Goal: Information Seeking & Learning: Check status

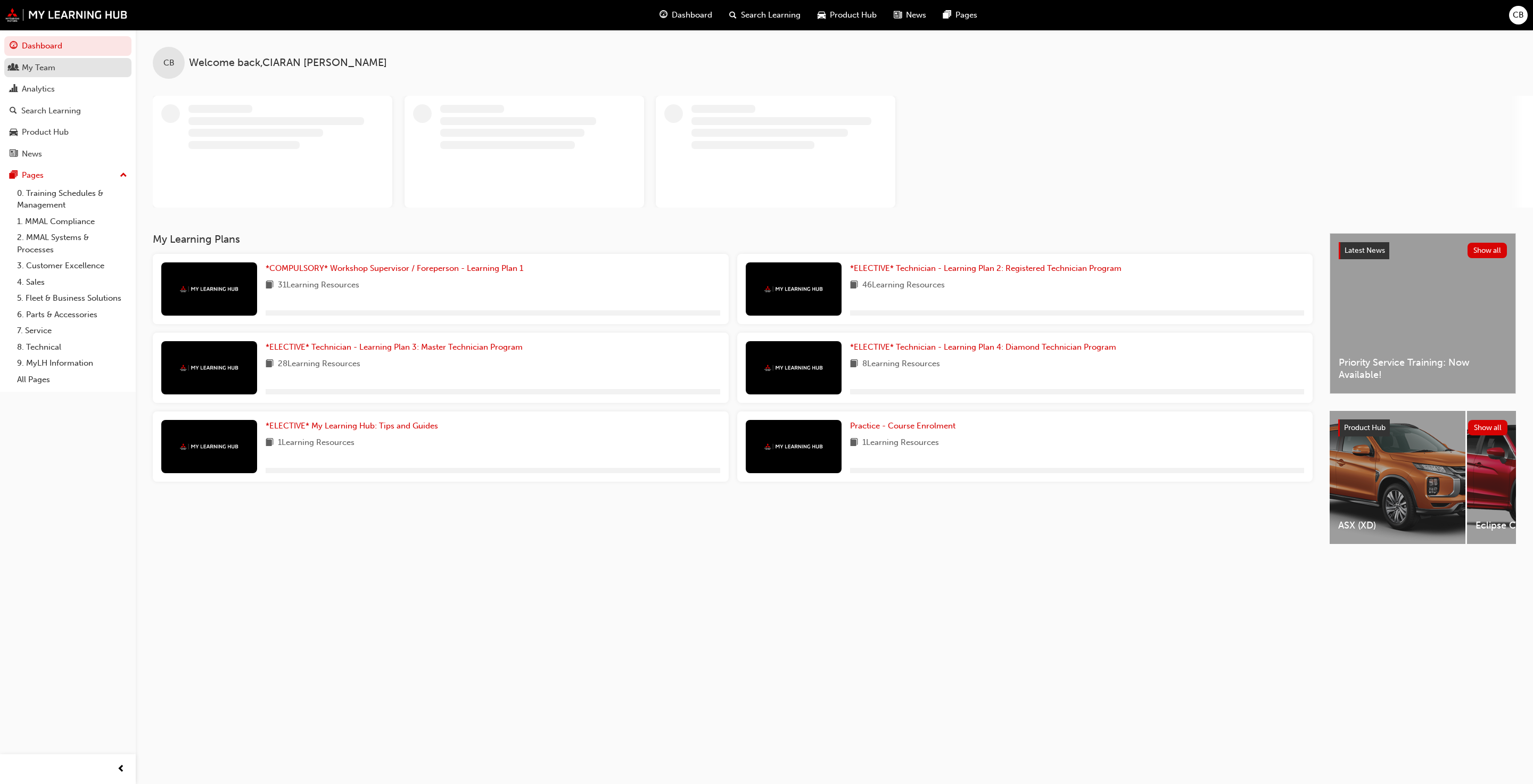
click at [26, 75] on link "My Team" at bounding box center [68, 67] width 127 height 20
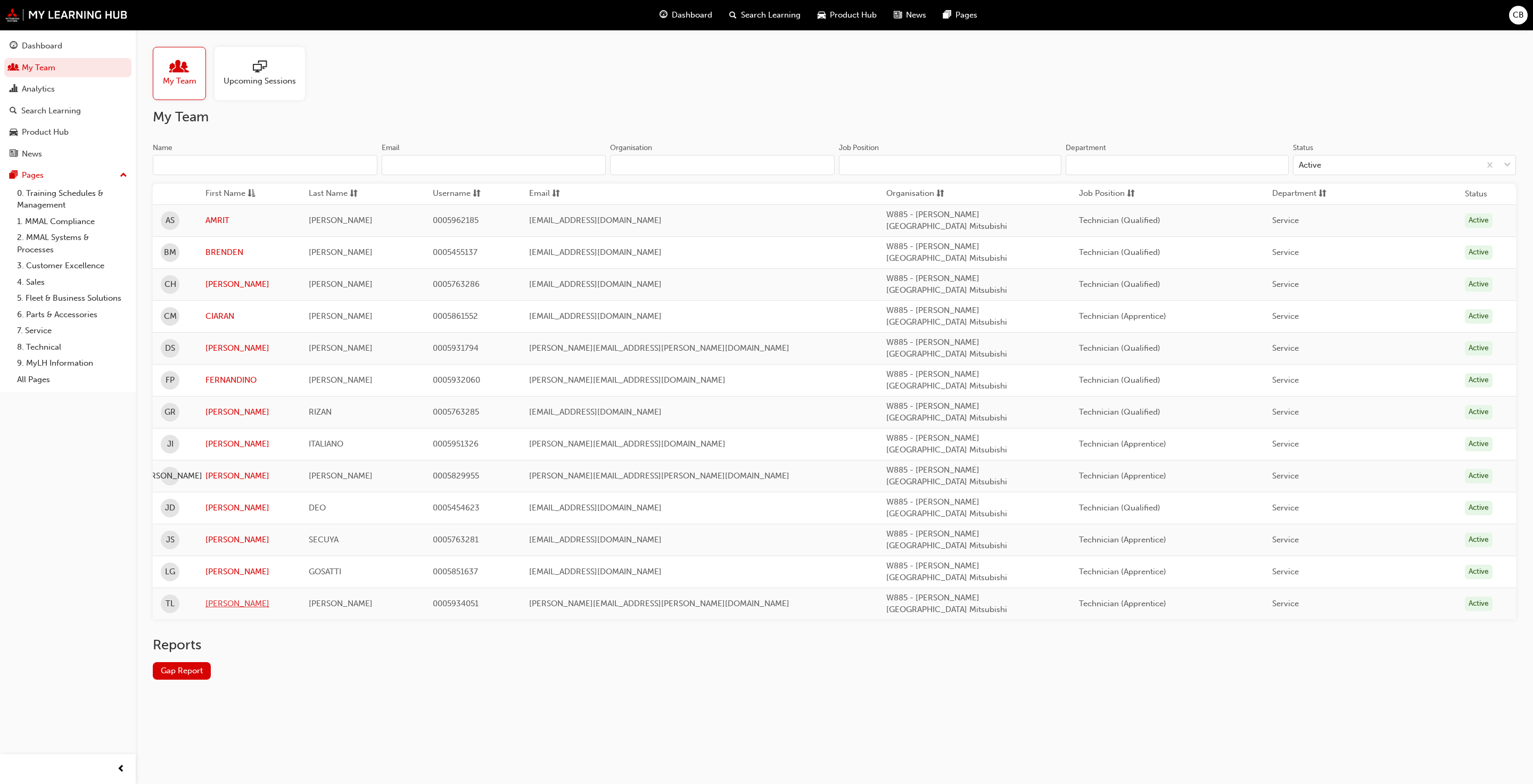
click at [227, 587] on td "[PERSON_NAME]" at bounding box center [249, 603] width 103 height 32
click at [210, 587] on td "[PERSON_NAME]" at bounding box center [249, 603] width 103 height 32
click at [222, 597] on link "[PERSON_NAME]" at bounding box center [249, 603] width 88 height 12
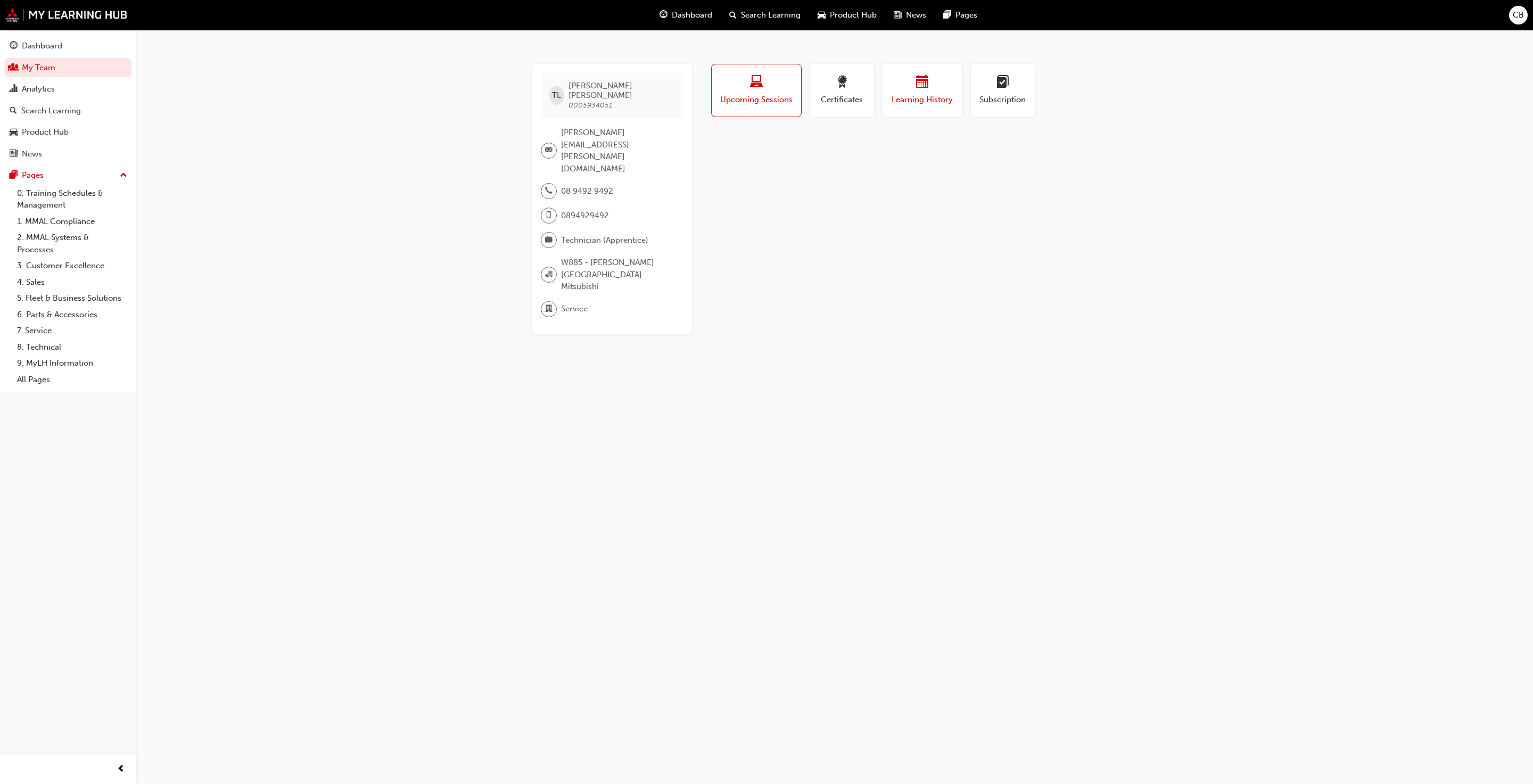
drag, startPoint x: 881, startPoint y: 98, endPoint x: 892, endPoint y: 101, distance: 11.4
click at [886, 102] on button "Learning History" at bounding box center [922, 90] width 80 height 53
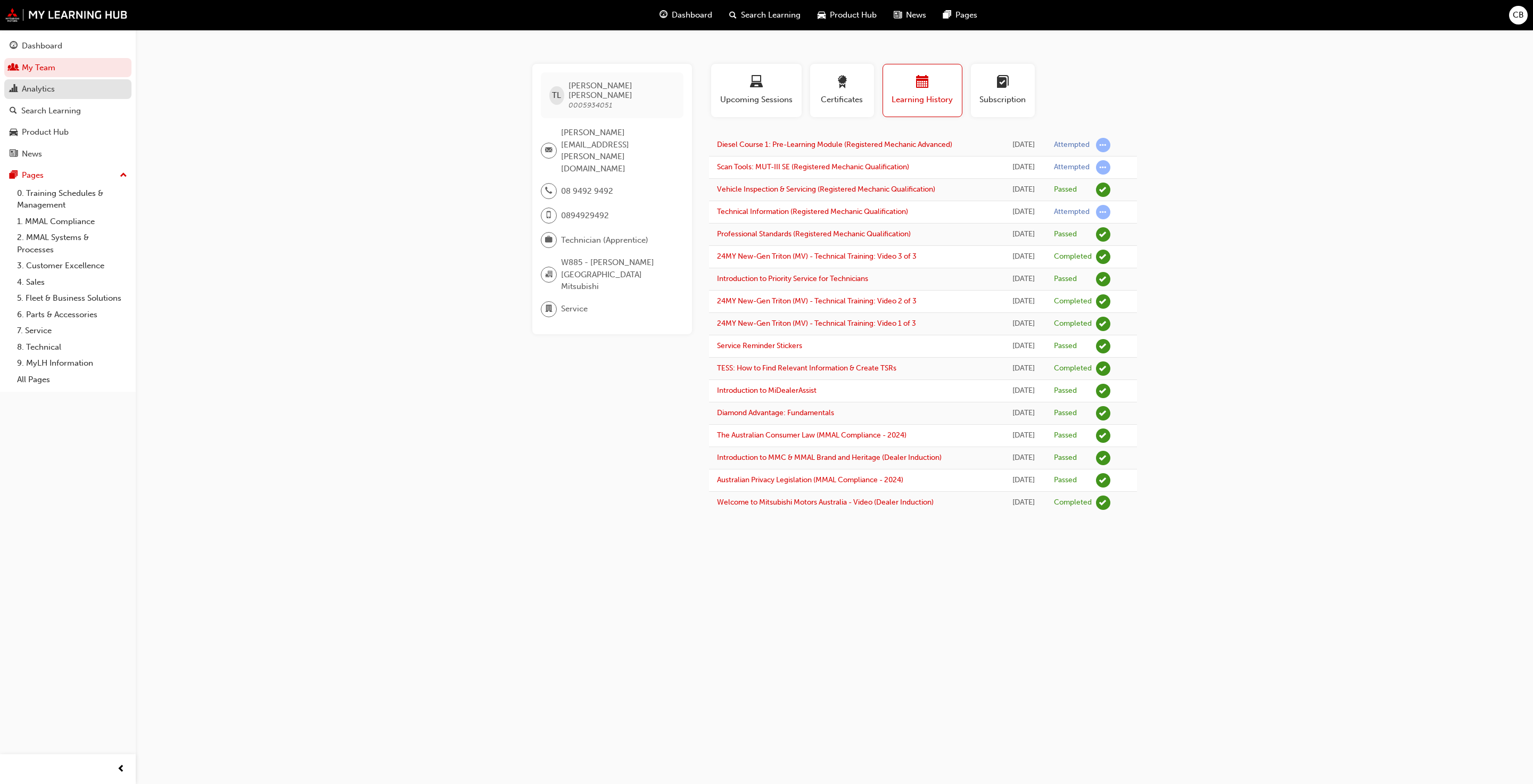
click at [42, 99] on link "Analytics" at bounding box center [68, 89] width 127 height 20
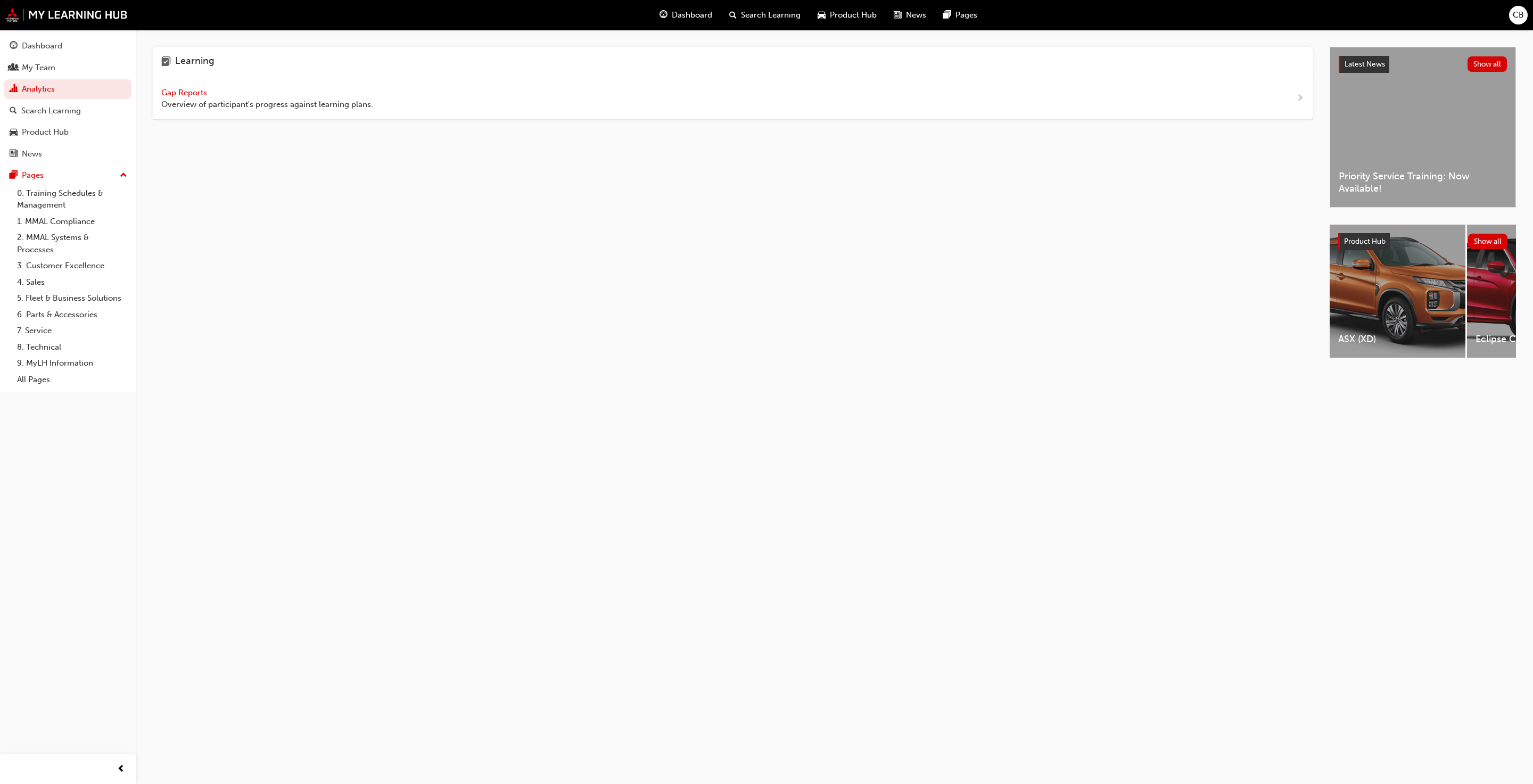
click at [195, 83] on div "Gap Reports Overview of participant's progress against learning plans." at bounding box center [733, 99] width 1160 height 41
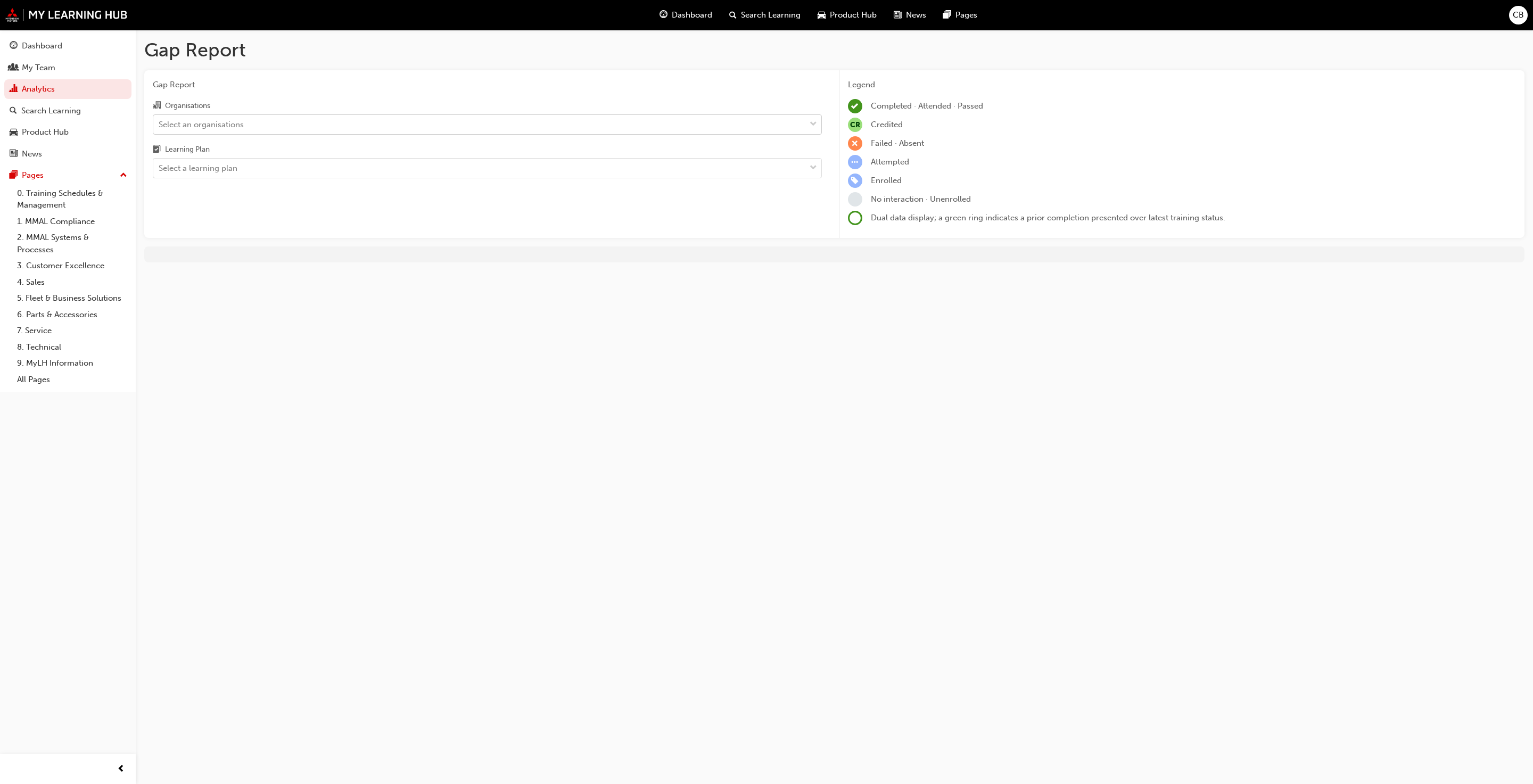
click at [274, 122] on div "Select an organisations" at bounding box center [479, 125] width 652 height 19
click at [160, 122] on input "Organisations Select an organisations" at bounding box center [158, 124] width 1 height 9
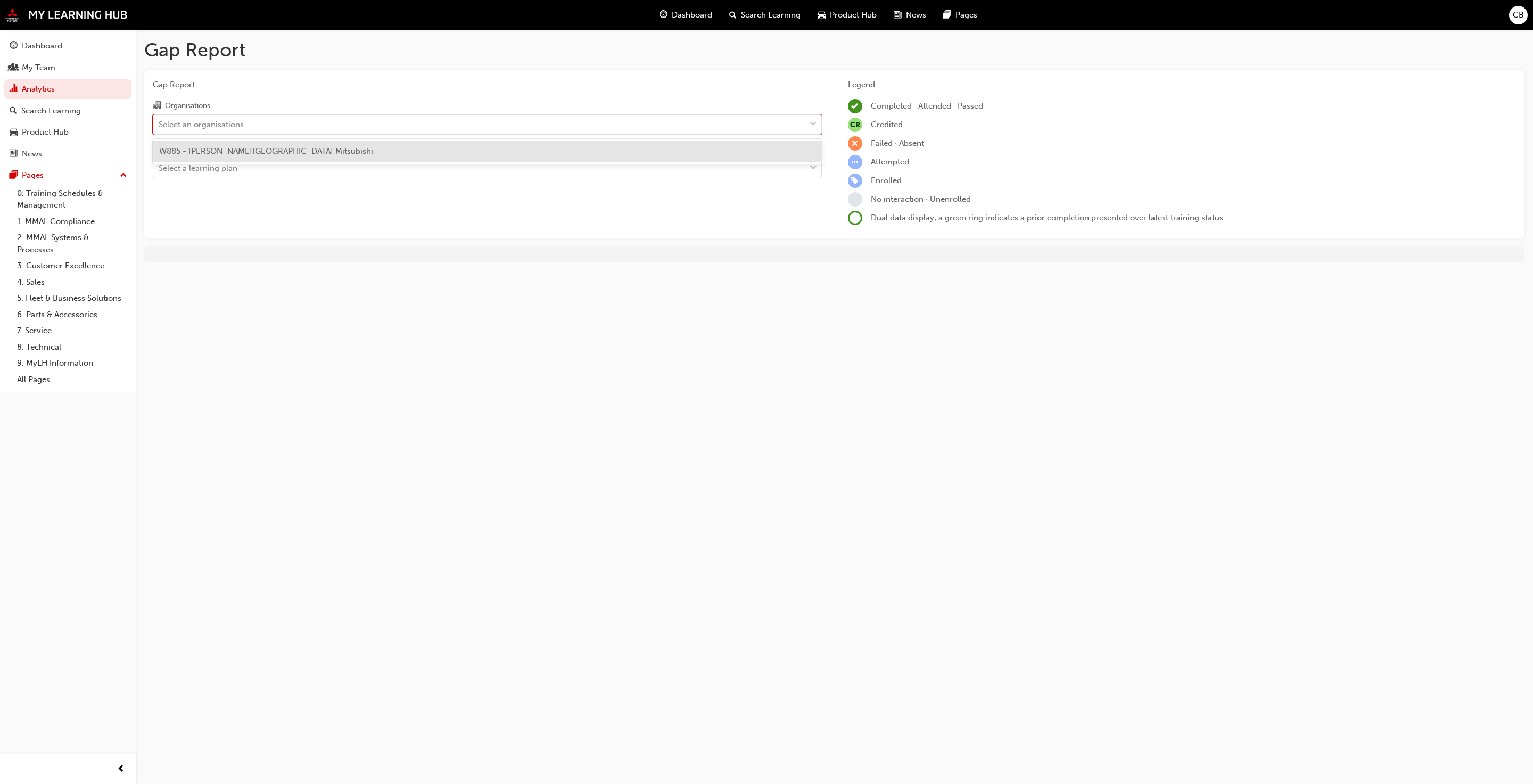
drag, startPoint x: 281, startPoint y: 147, endPoint x: 283, endPoint y: 157, distance: 10.2
click at [283, 147] on div "W885 - [PERSON_NAME][GEOGRAPHIC_DATA] Mitsubishi" at bounding box center [487, 151] width 669 height 21
click at [285, 165] on div "Select a learning plan" at bounding box center [479, 168] width 652 height 19
click at [160, 165] on input "Learning Plan Select a learning plan" at bounding box center [158, 168] width 1 height 9
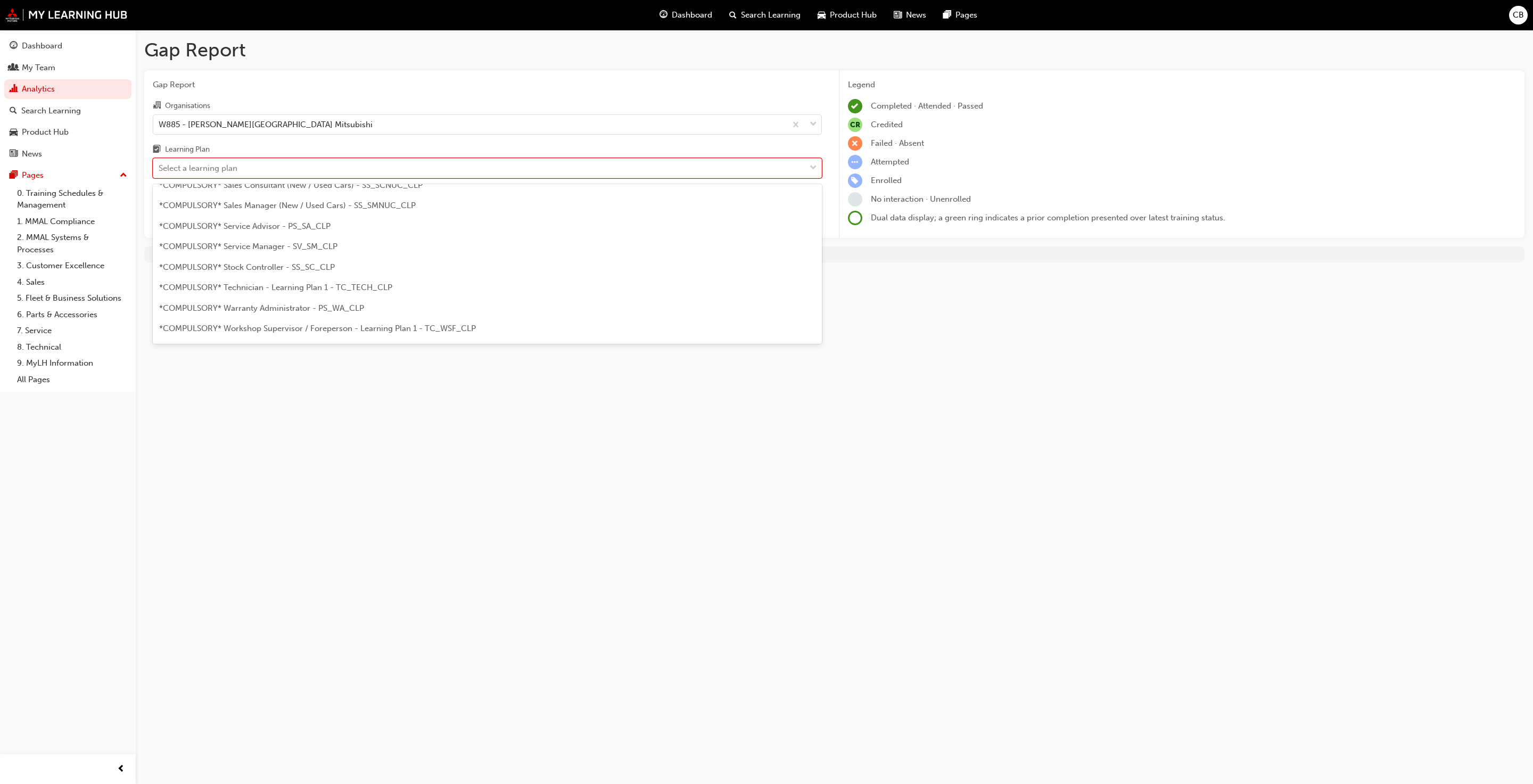
scroll to position [319, 0]
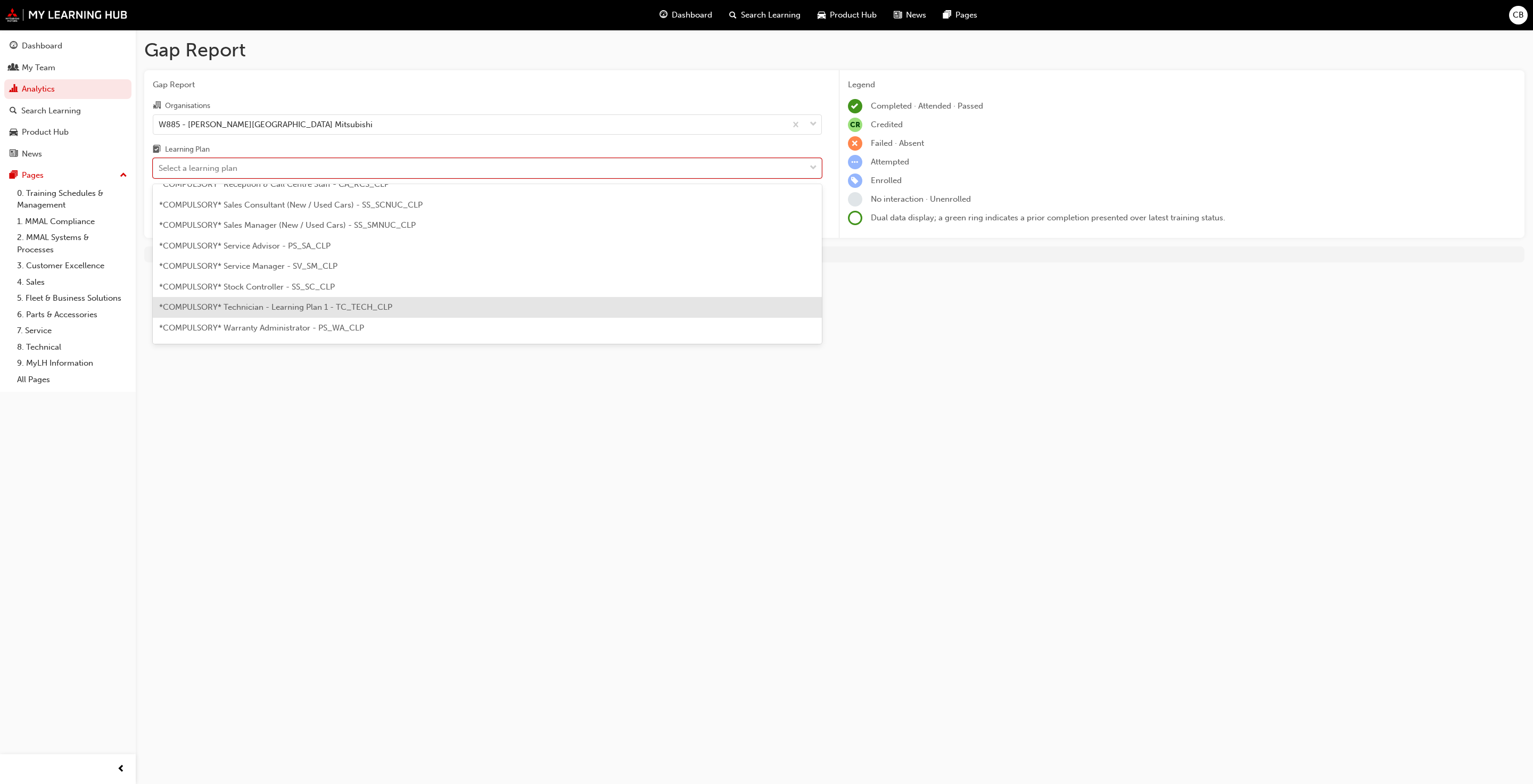
click at [313, 307] on span "*COMPULSORY* Technician - Learning Plan 1 - TC_TECH_CLP" at bounding box center [275, 307] width 233 height 9
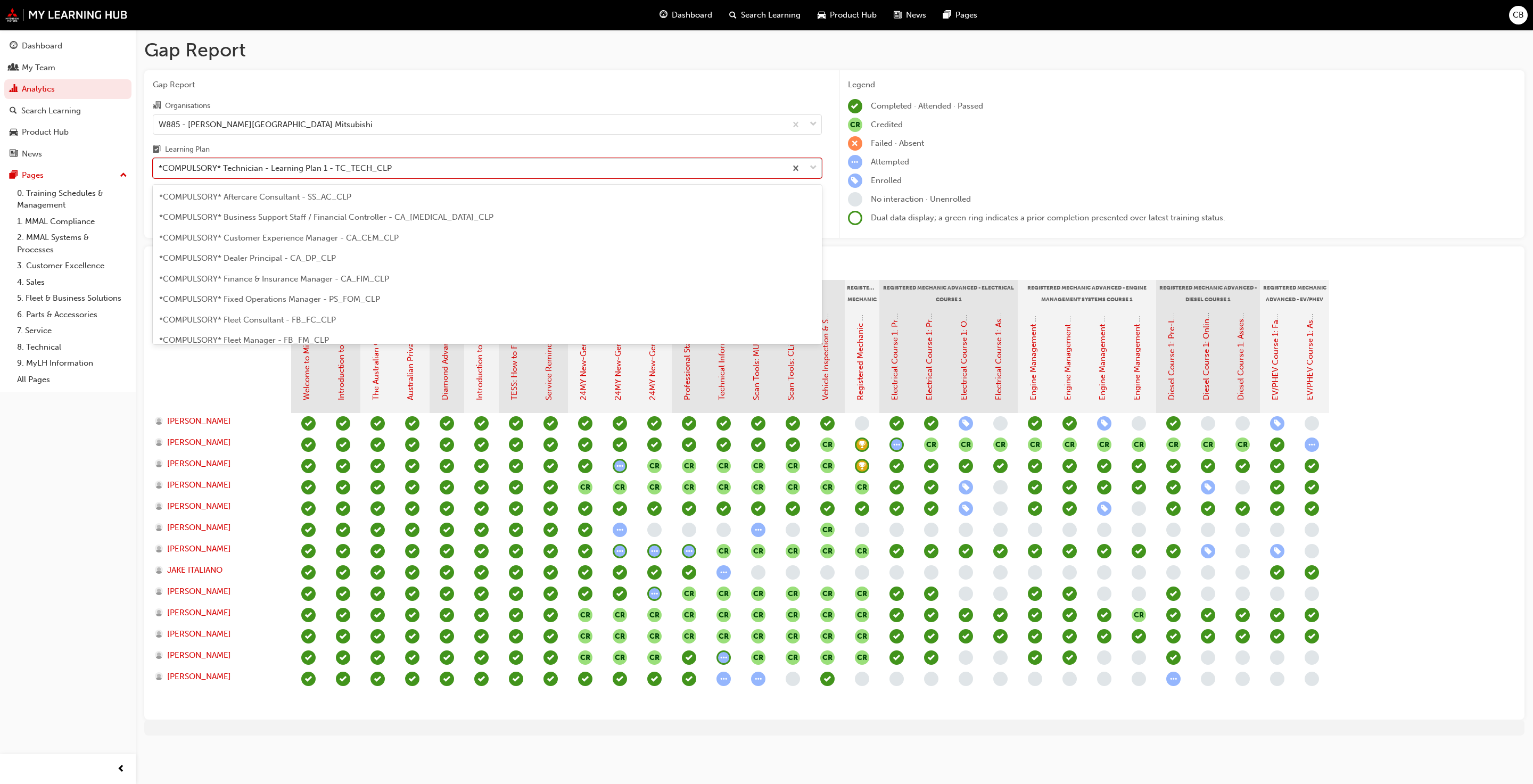
click at [651, 169] on div "*COMPULSORY* Technician - Learning Plan 1 - TC_TECH_CLP" at bounding box center [469, 168] width 633 height 19
click at [160, 169] on input "Learning Plan option *COMPULSORY* Technician - Learning Plan 1 - TC_TECH_CLP, s…" at bounding box center [158, 168] width 1 height 9
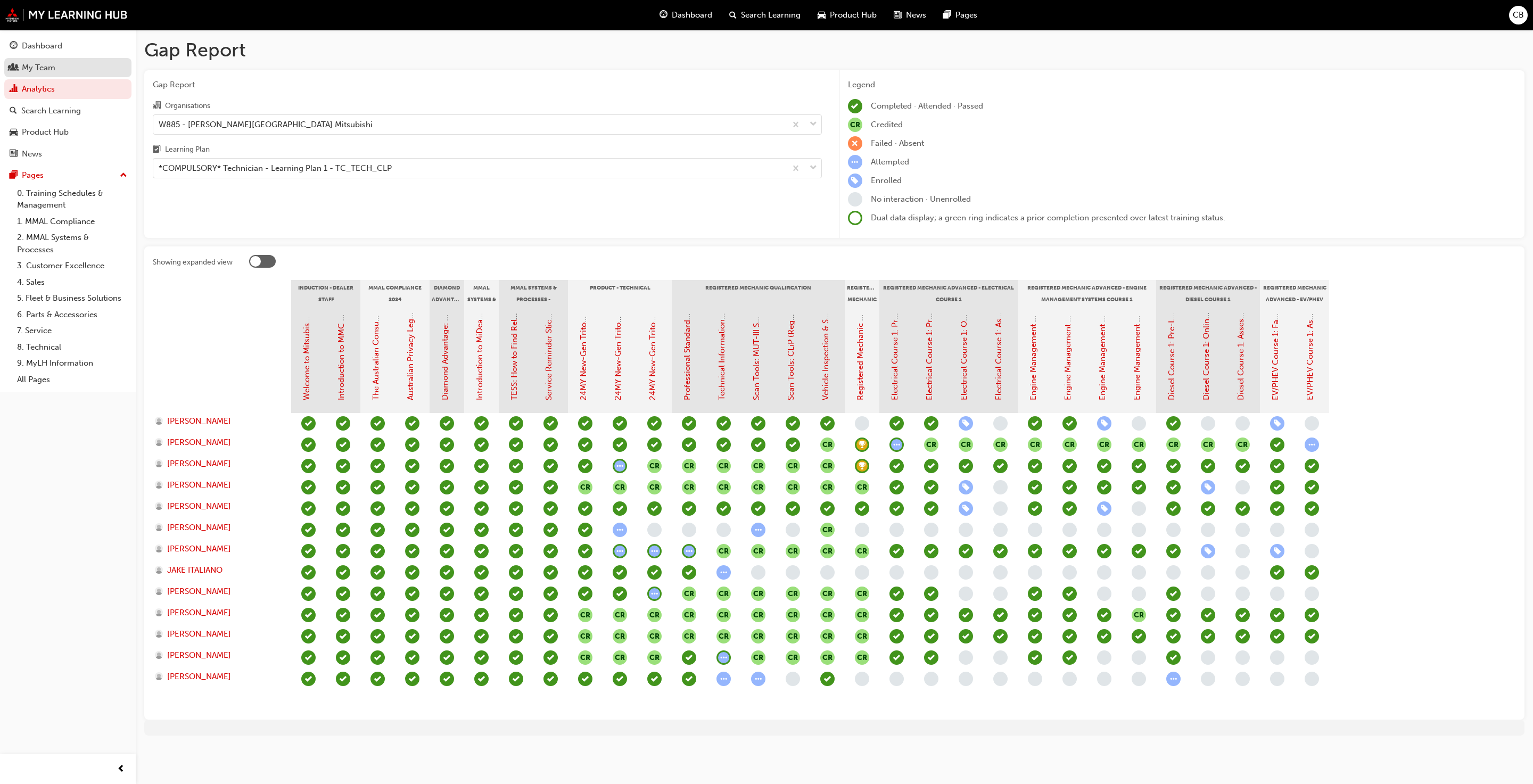
click at [57, 72] on div "My Team" at bounding box center [68, 67] width 117 height 13
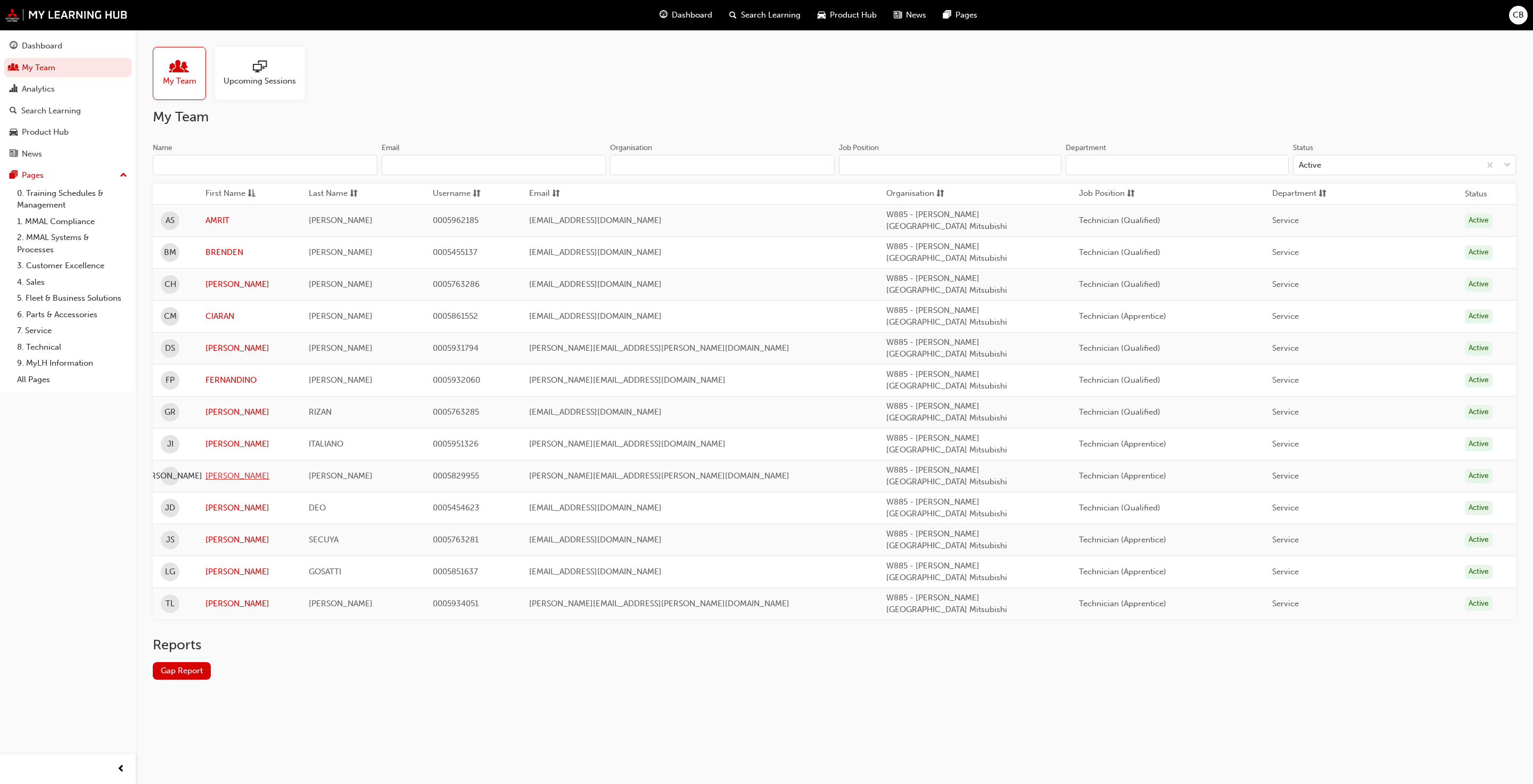
click at [218, 470] on link "[PERSON_NAME]" at bounding box center [249, 476] width 88 height 12
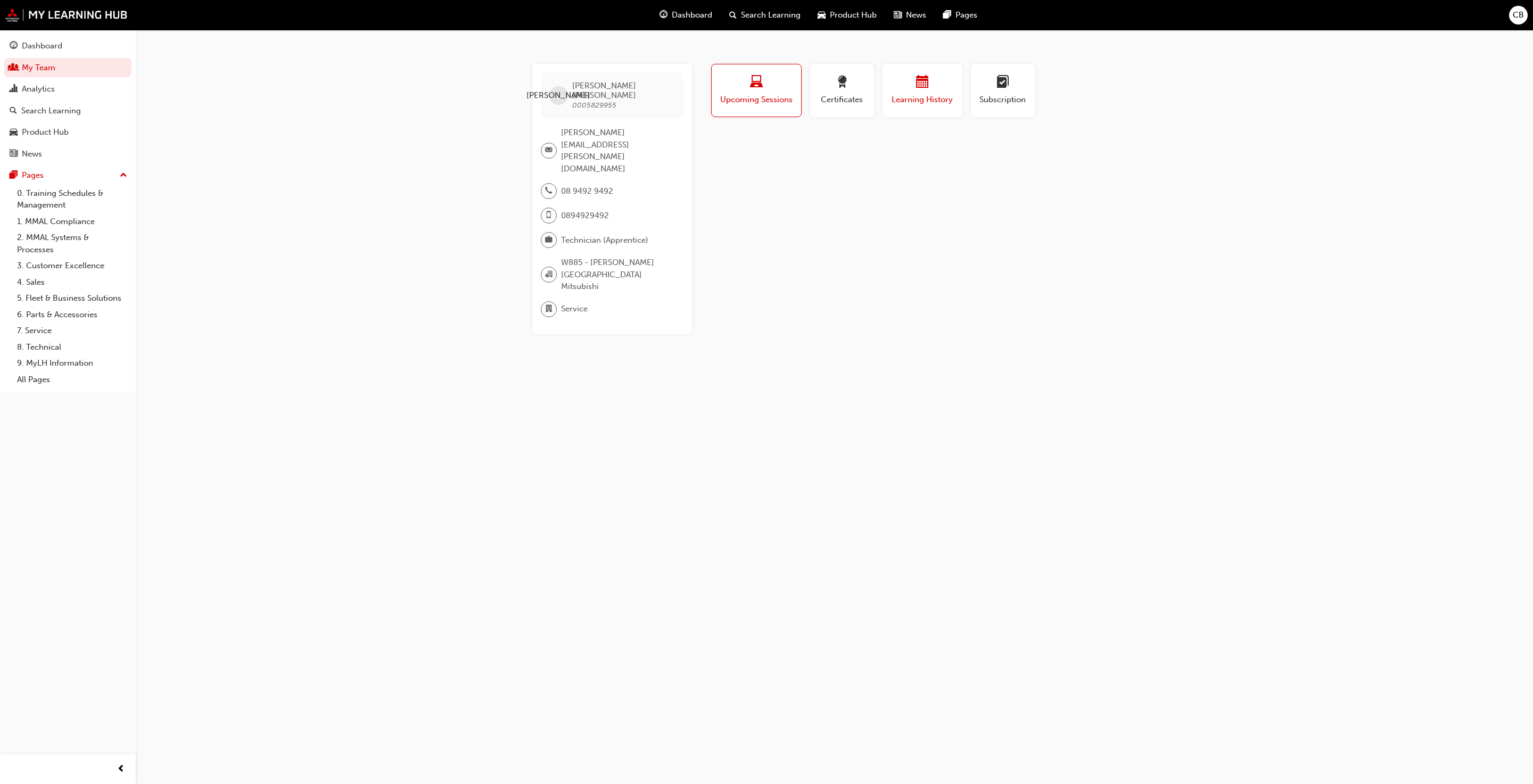
click at [900, 101] on span "Learning History" at bounding box center [923, 100] width 64 height 12
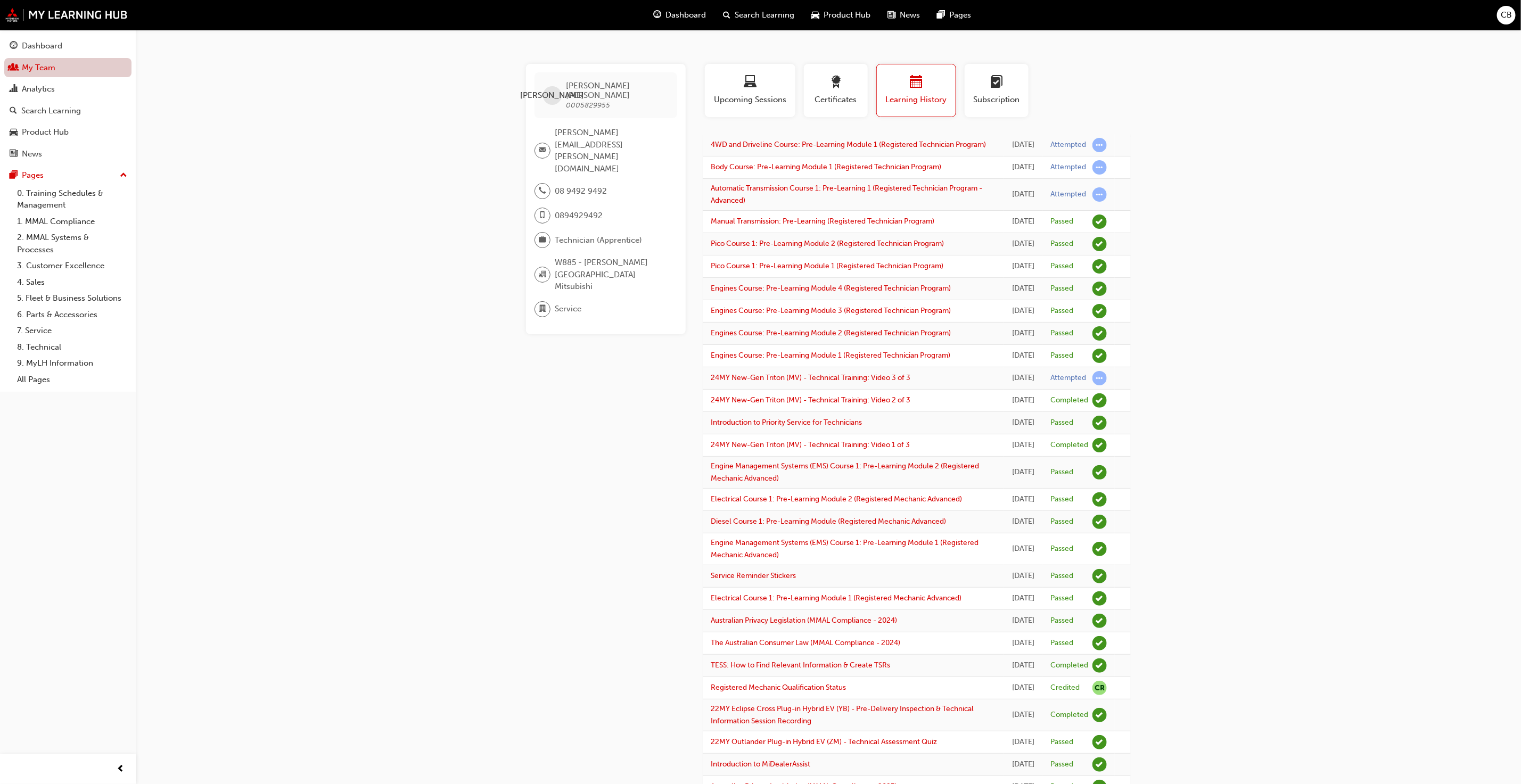
click at [32, 69] on link "My Team" at bounding box center [68, 67] width 127 height 20
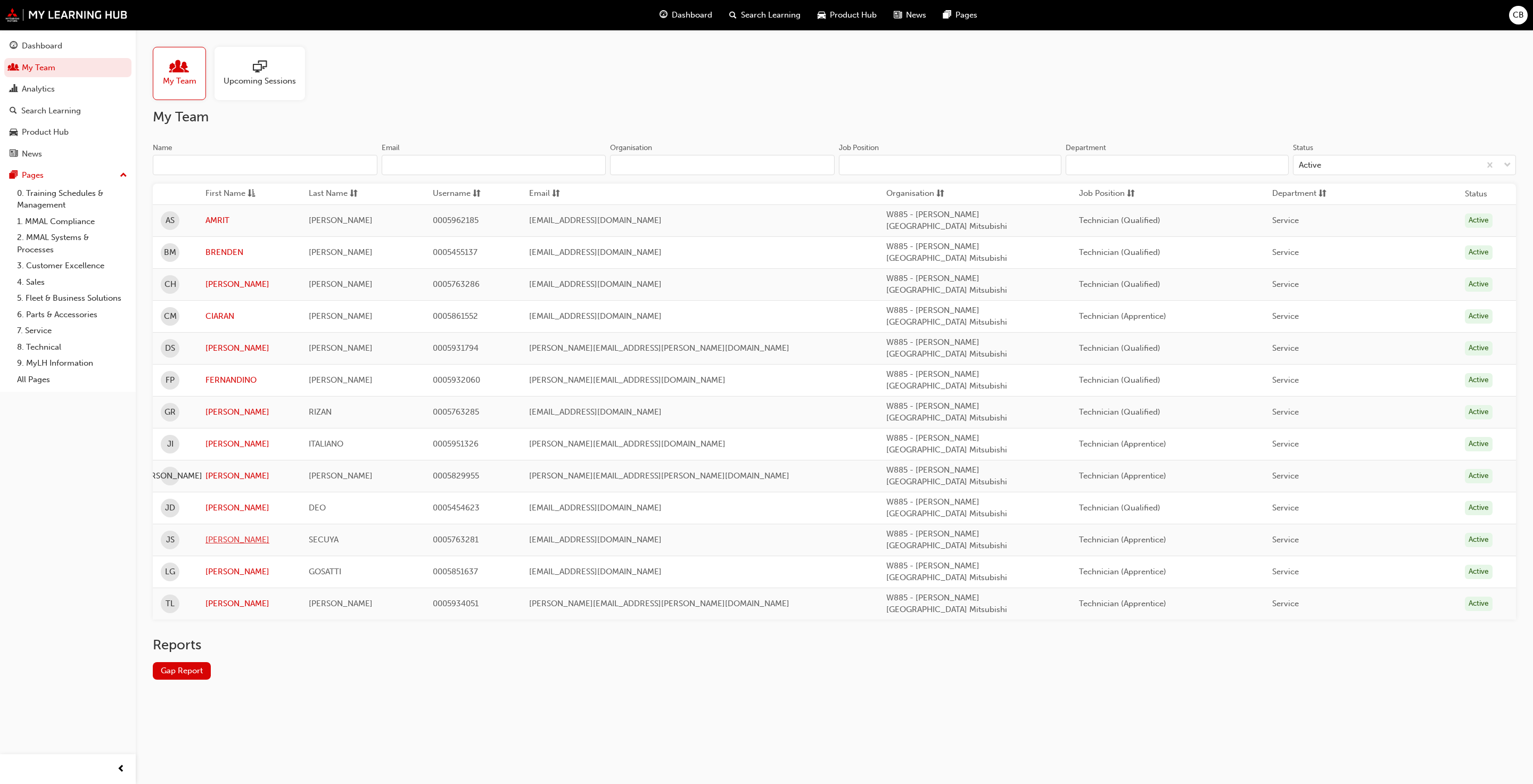
click at [221, 534] on link "[PERSON_NAME]" at bounding box center [249, 540] width 88 height 12
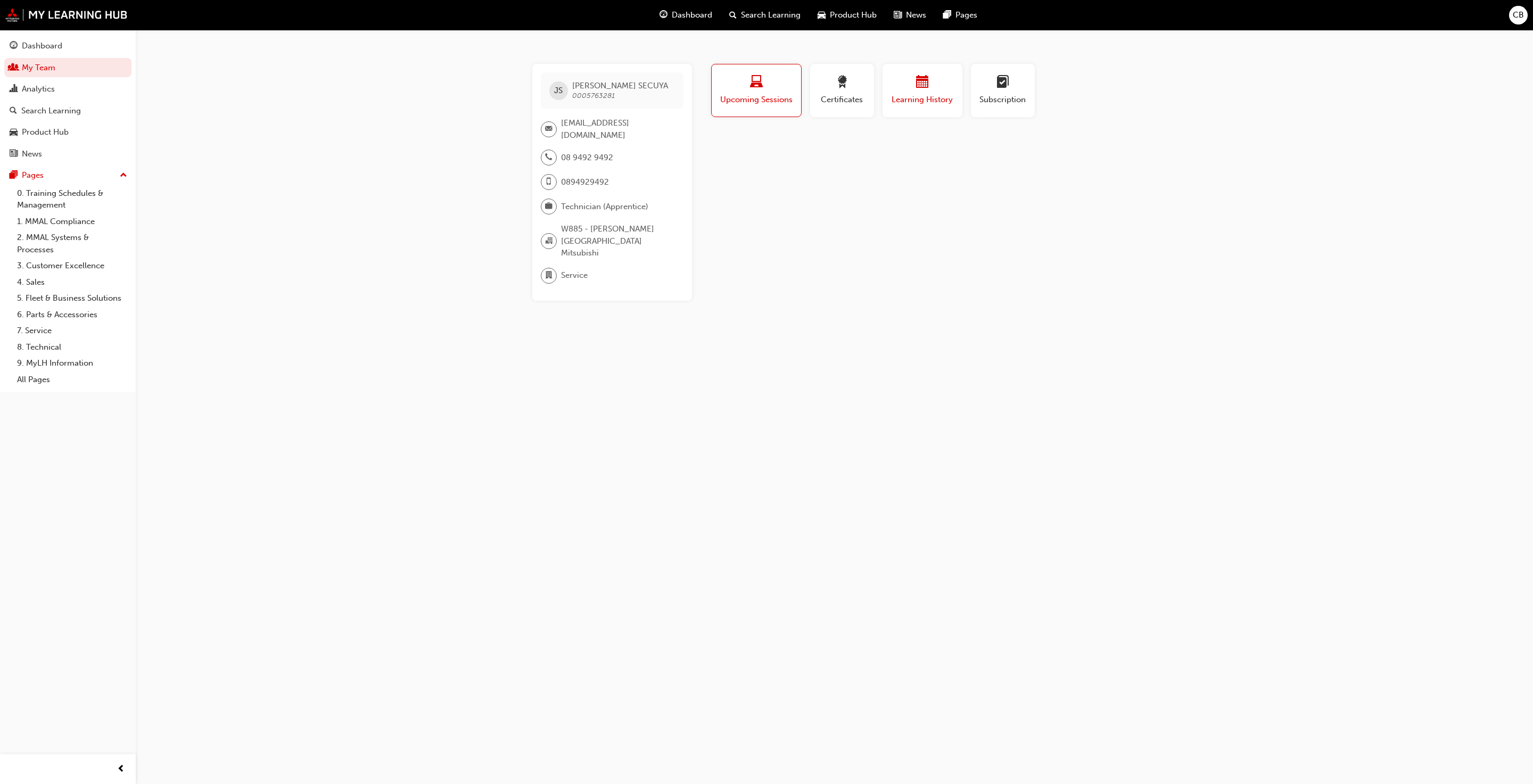
click at [935, 109] on button "Learning History" at bounding box center [922, 90] width 80 height 53
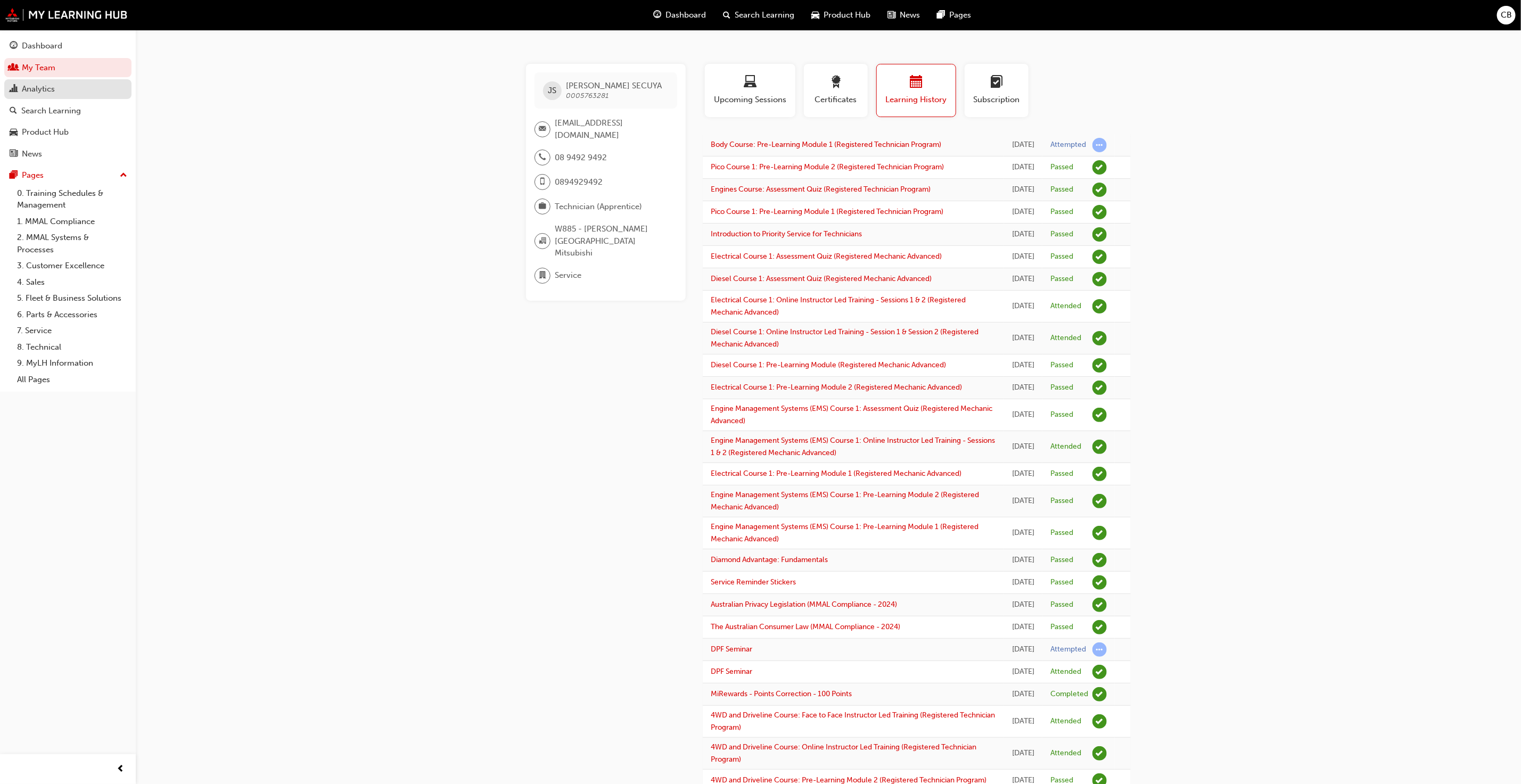
click at [39, 89] on div "Analytics" at bounding box center [38, 89] width 33 height 12
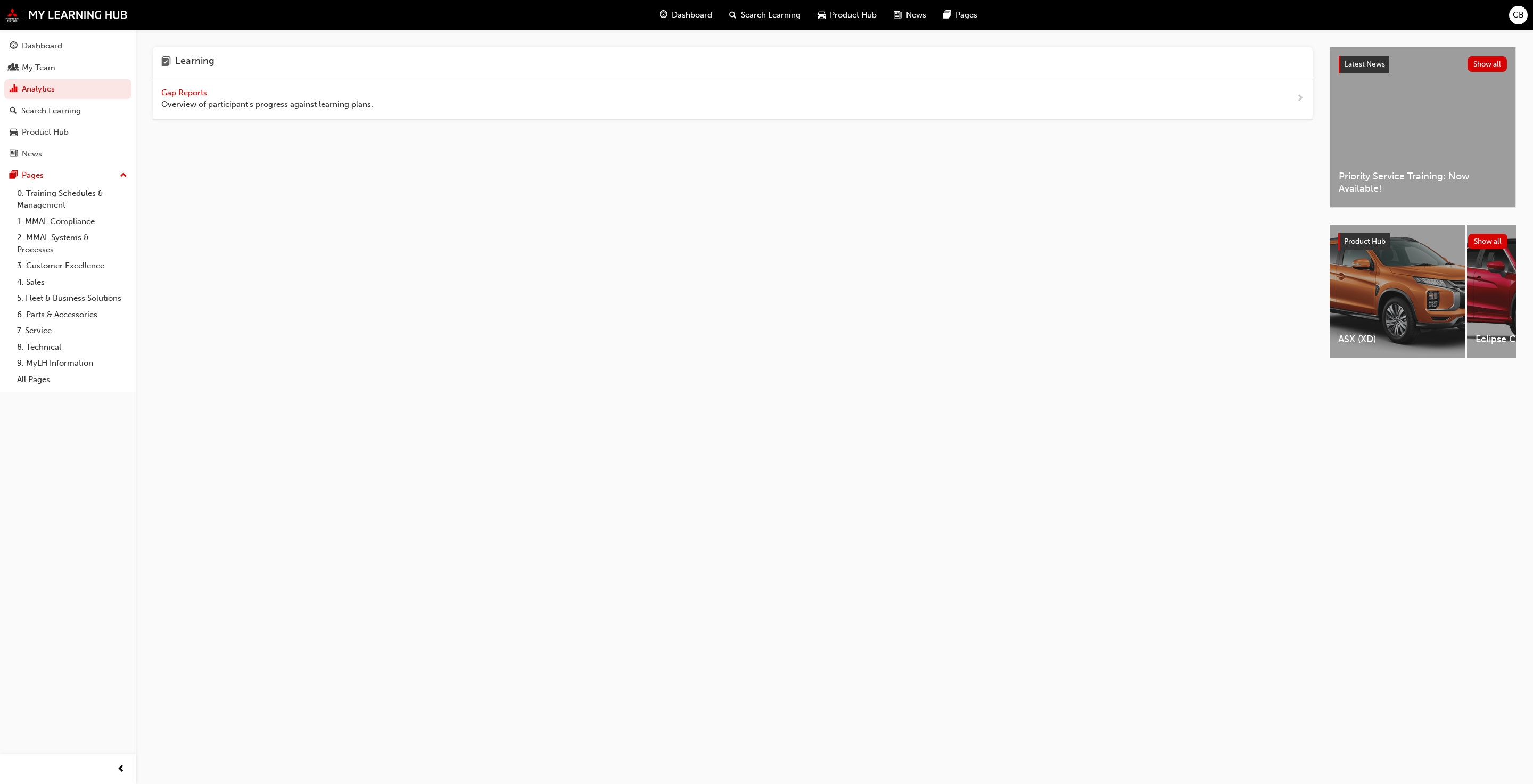
click at [164, 95] on span "Gap Reports" at bounding box center [186, 92] width 48 height 9
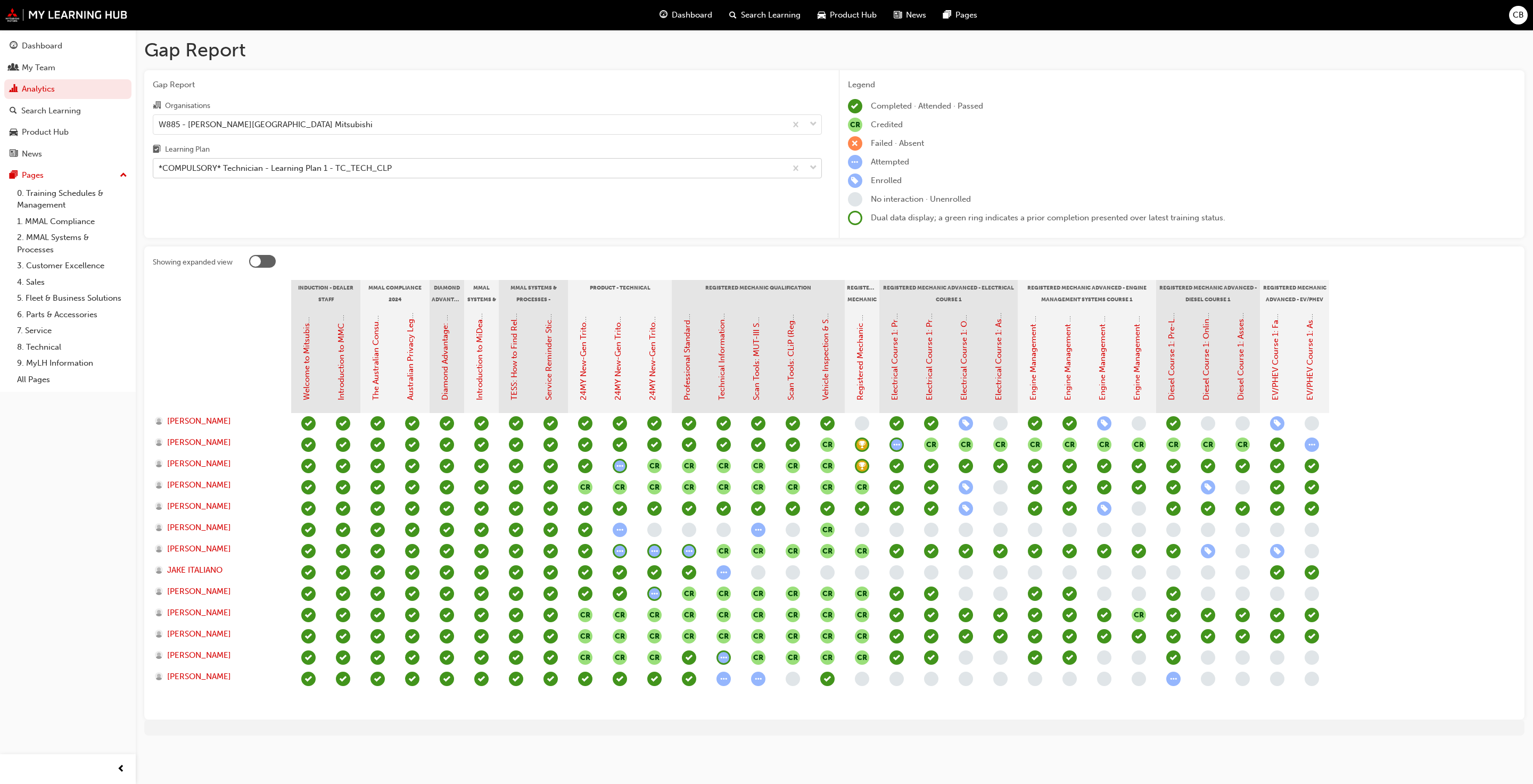
click at [230, 163] on div "*COMPULSORY* Technician - Learning Plan 1 - TC_TECH_CLP" at bounding box center [274, 168] width 233 height 12
click at [160, 163] on input "Learning Plan *COMPULSORY* Technician - Learning Plan 1 - TC_TECH_CLP" at bounding box center [158, 168] width 1 height 9
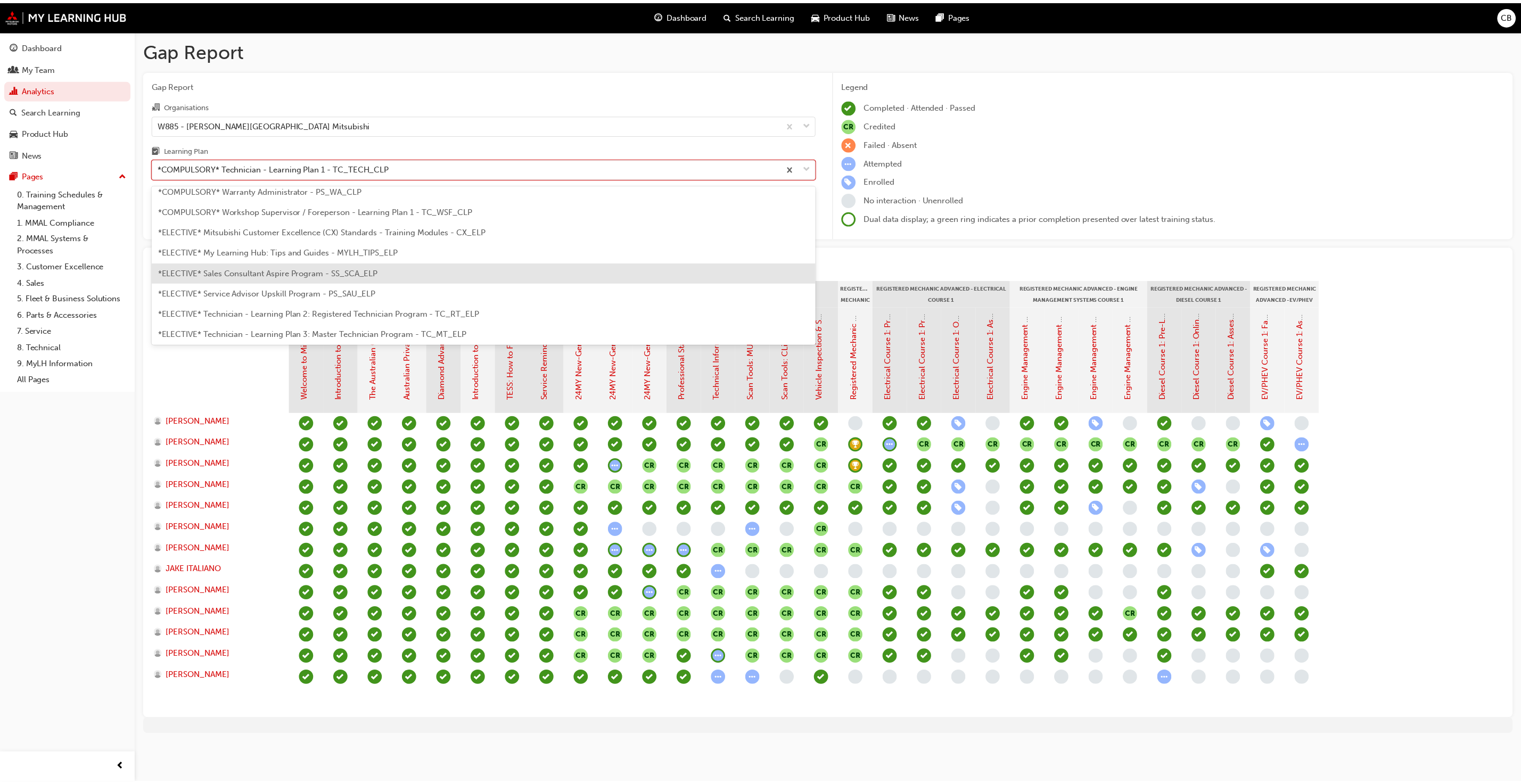
scroll to position [459, 0]
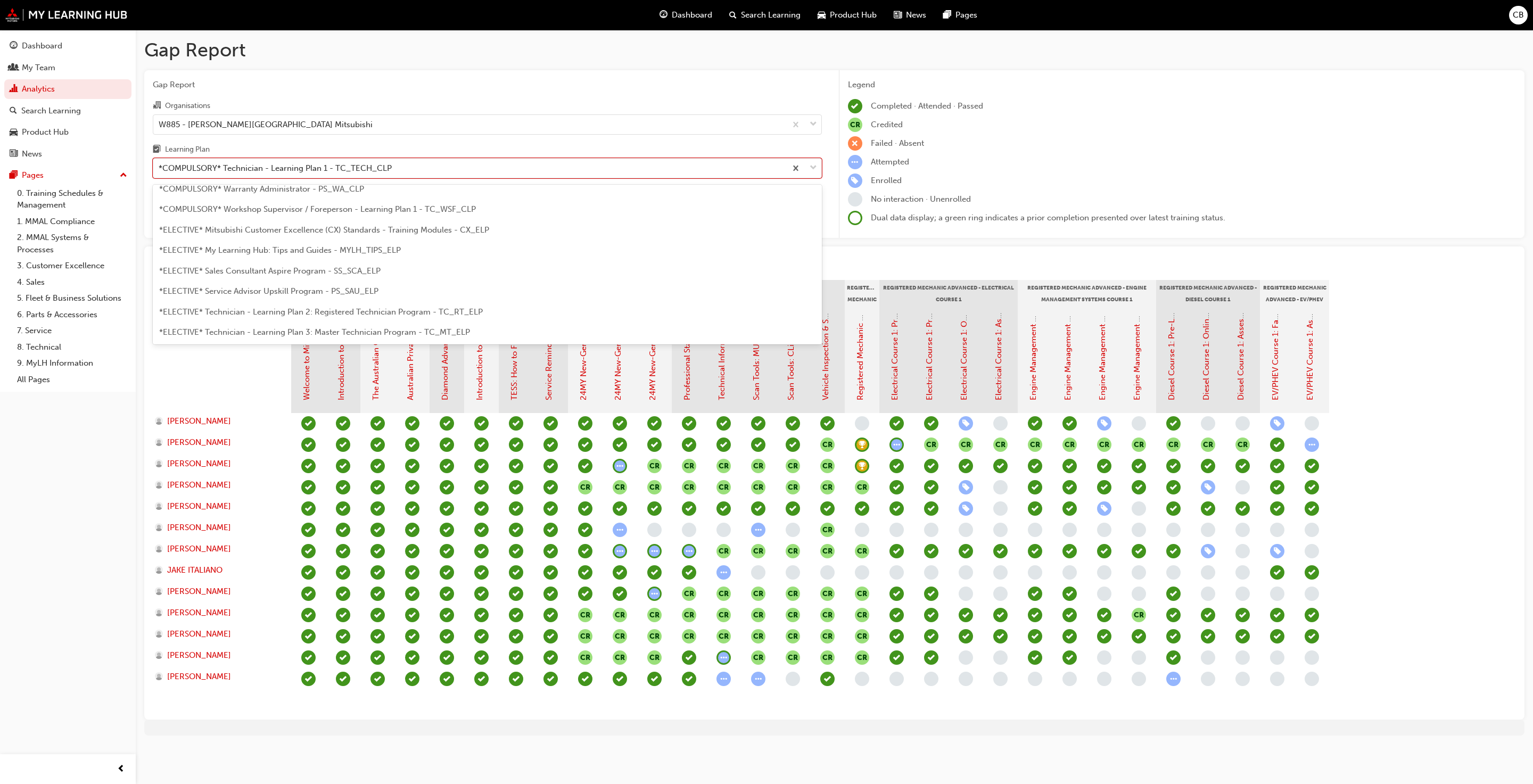
click at [296, 315] on span "*ELECTIVE* Technician - Learning Plan 2: Registered Technician Program - TC_RT_…" at bounding box center [321, 311] width 323 height 9
